Goal: Task Accomplishment & Management: Manage account settings

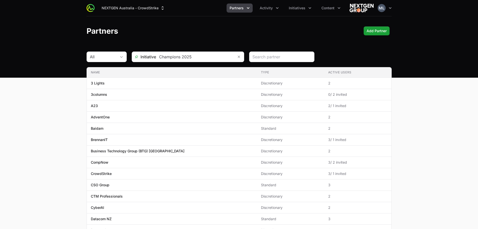
scroll to position [25, 0]
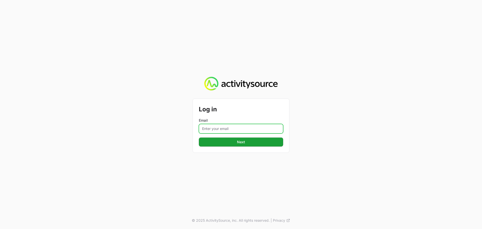
click at [240, 132] on input "Email" at bounding box center [241, 129] width 84 height 10
type input "[PERSON_NAME][EMAIL_ADDRESS][DOMAIN_NAME]"
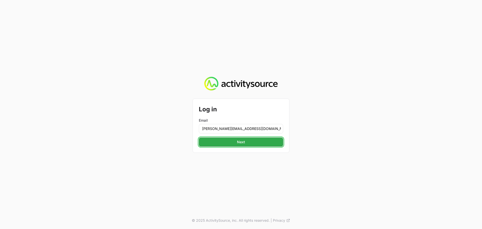
click at [244, 140] on span "Next" at bounding box center [241, 142] width 8 height 6
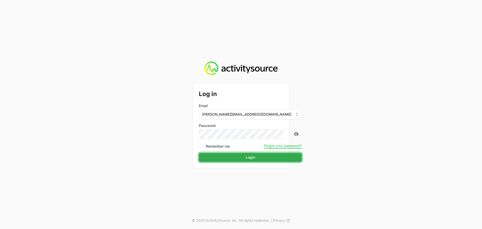
click at [246, 158] on span "Login" at bounding box center [250, 157] width 9 height 6
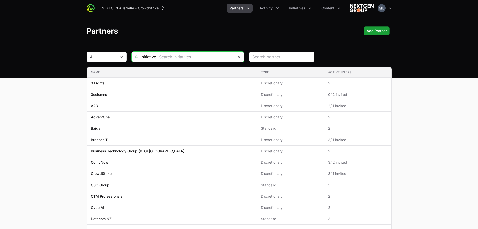
click at [176, 54] on input "text" at bounding box center [195, 57] width 78 height 10
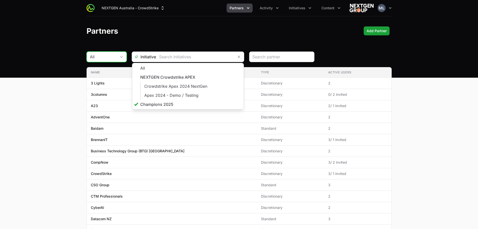
type input "Champions 2025"
click at [102, 54] on div "All" at bounding box center [103, 57] width 27 height 6
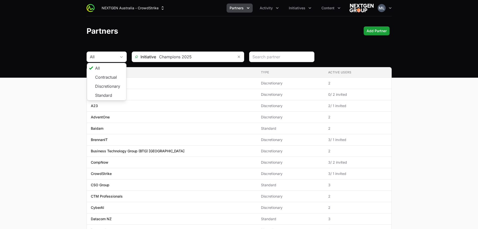
click at [297, 37] on header "Partners Add Partner" at bounding box center [239, 30] width 478 height 29
click at [269, 5] on button "Activity" at bounding box center [269, 8] width 25 height 9
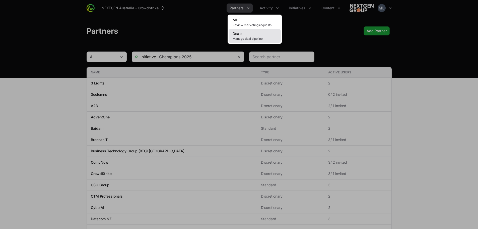
click at [242, 38] on span "Manage deal pipeline" at bounding box center [255, 39] width 44 height 4
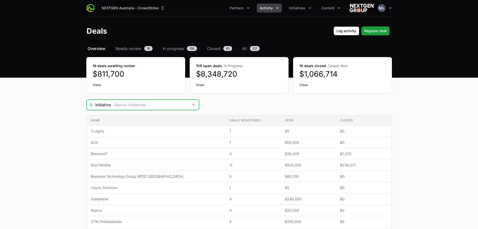
click at [134, 108] on input "Deals Filters" at bounding box center [150, 105] width 78 height 10
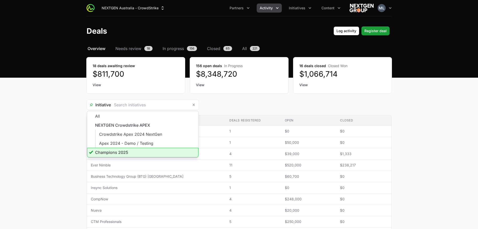
type input "Champions 2025"
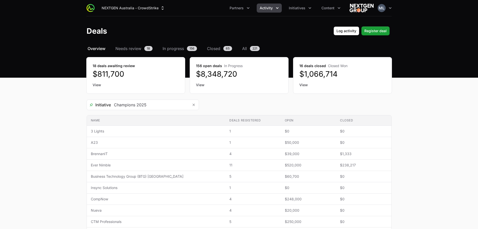
click at [31, 137] on main "Select a tab Overview Needs review In progress Closed All Overview Needs review…" at bounding box center [239, 212] width 478 height 334
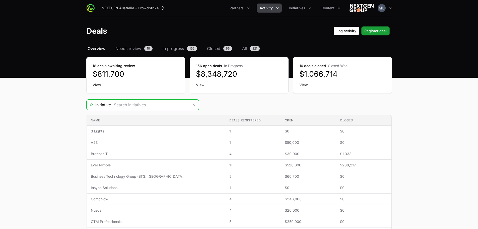
click at [154, 105] on input "Deals Filters" at bounding box center [150, 105] width 78 height 10
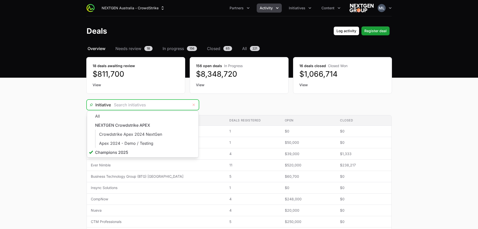
click at [193, 102] on button "Remove" at bounding box center [194, 105] width 10 height 10
click at [130, 104] on input "Deals Filters" at bounding box center [150, 105] width 78 height 10
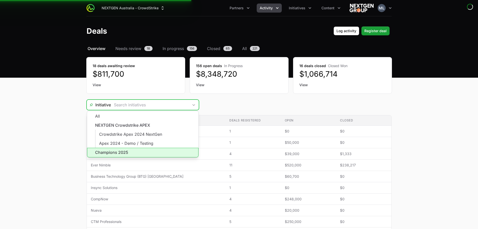
click at [122, 154] on li "Champions 2025" at bounding box center [142, 153] width 111 height 10
type input "Champions 2025"
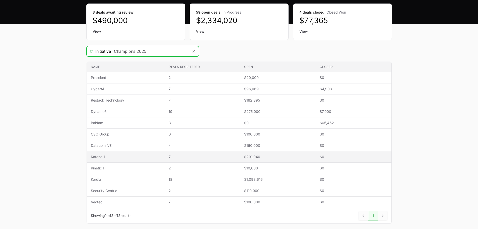
scroll to position [77, 0]
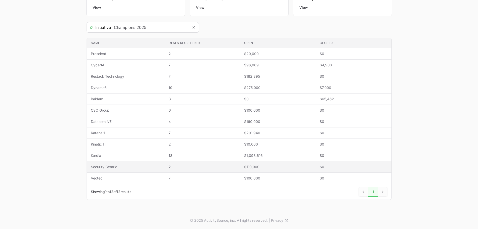
click at [116, 167] on span "Security Centric" at bounding box center [126, 166] width 70 height 5
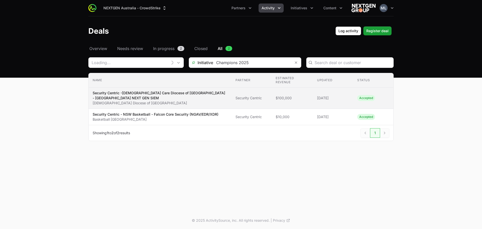
type input "Security Centric"
